Goal: Transaction & Acquisition: Purchase product/service

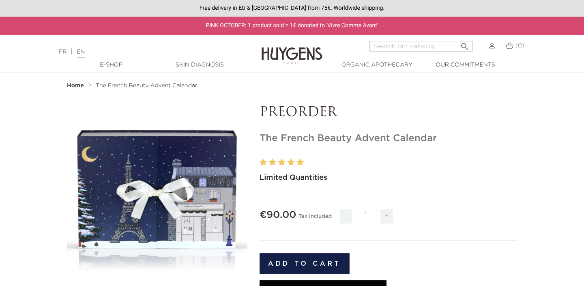
click at [378, 136] on h1 "The French Beauty Advent Calendar" at bounding box center [387, 139] width 257 height 12
copy h1 "Advent"
click at [448, 45] on input "Search" at bounding box center [420, 46] width 103 height 11
paste input "Advent"
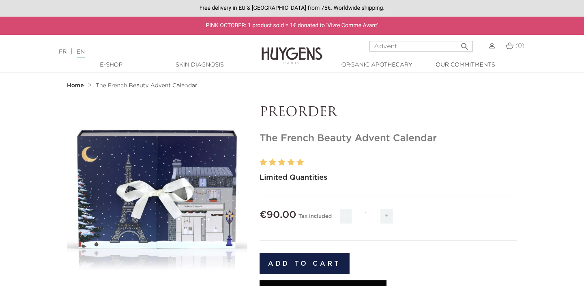
type input "Advent"
click at [457, 39] on button " Search" at bounding box center [464, 44] width 15 height 11
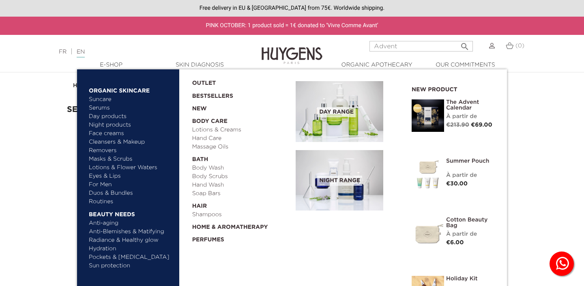
click at [114, 62] on link "  E-Shop" at bounding box center [111, 65] width 81 height 9
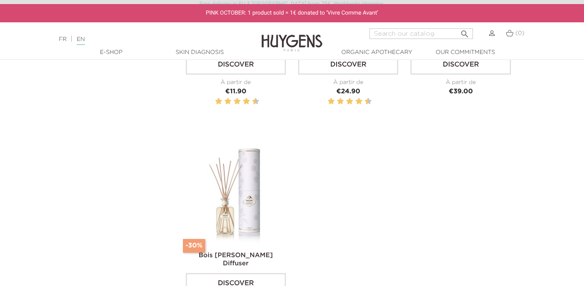
scroll to position [1460, 0]
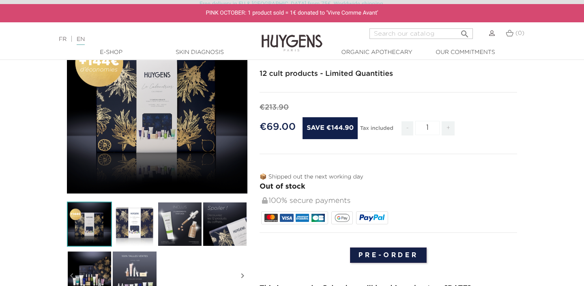
scroll to position [78, 0]
